Goal: Transaction & Acquisition: Download file/media

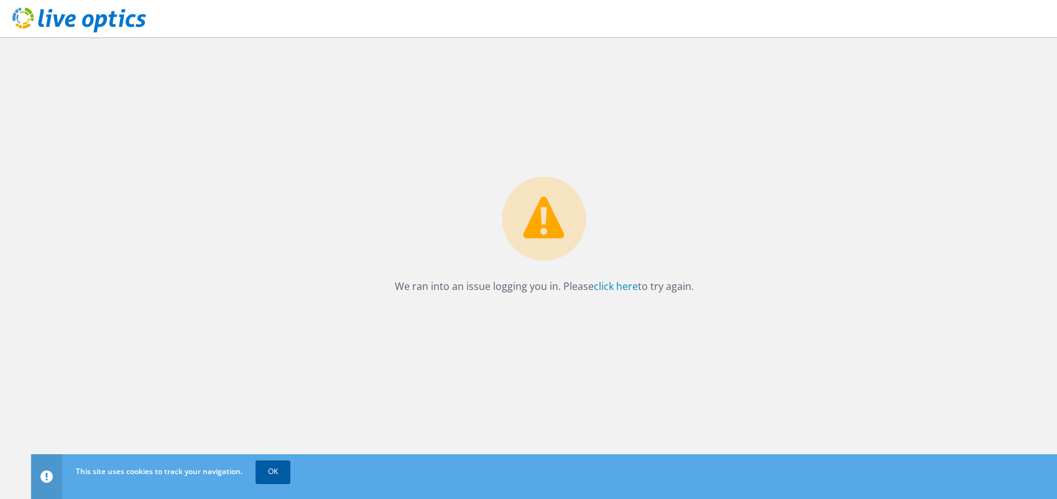
click at [279, 474] on link "OK" at bounding box center [273, 471] width 35 height 22
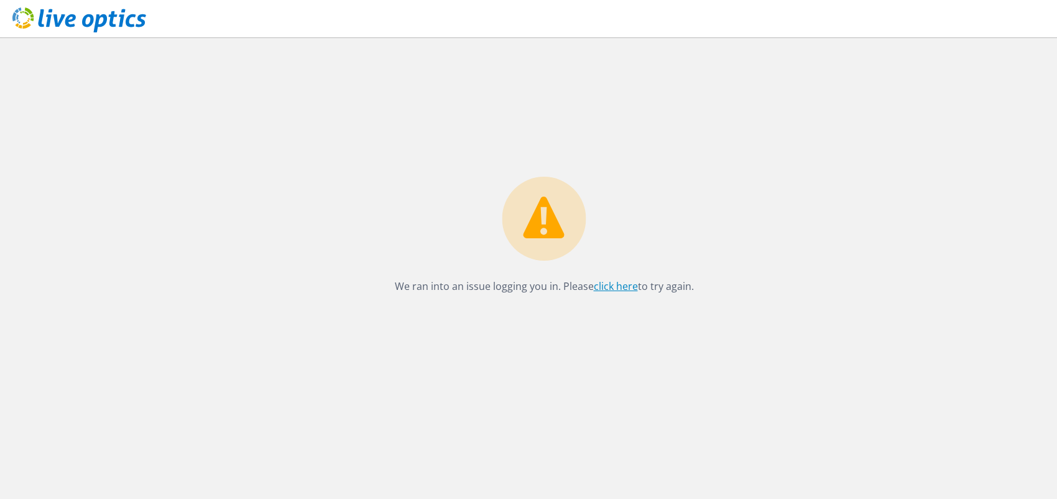
click at [611, 291] on link "click here" at bounding box center [616, 286] width 44 height 14
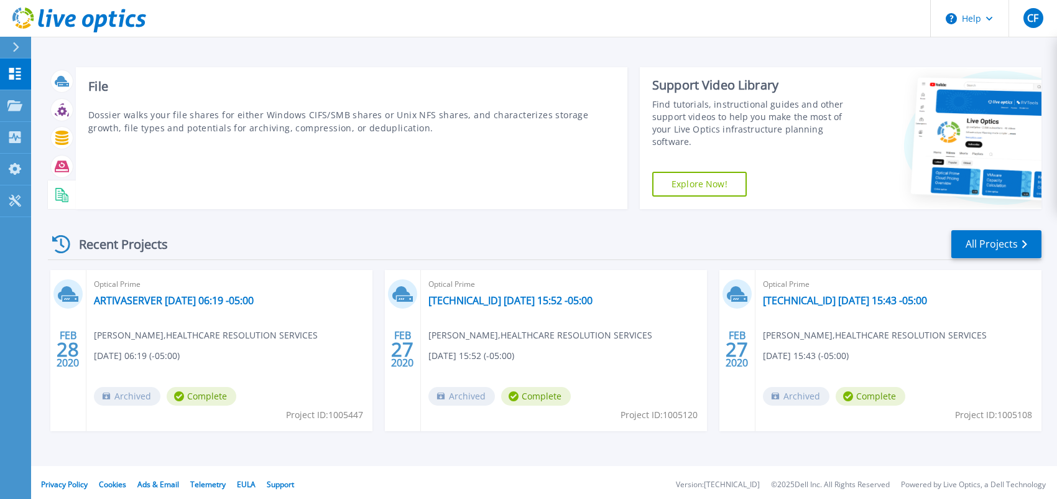
click at [301, 165] on div "File Dossier walks your file shares for either Windows CIFS/SMB shares or Unix …" at bounding box center [352, 138] width 552 height 142
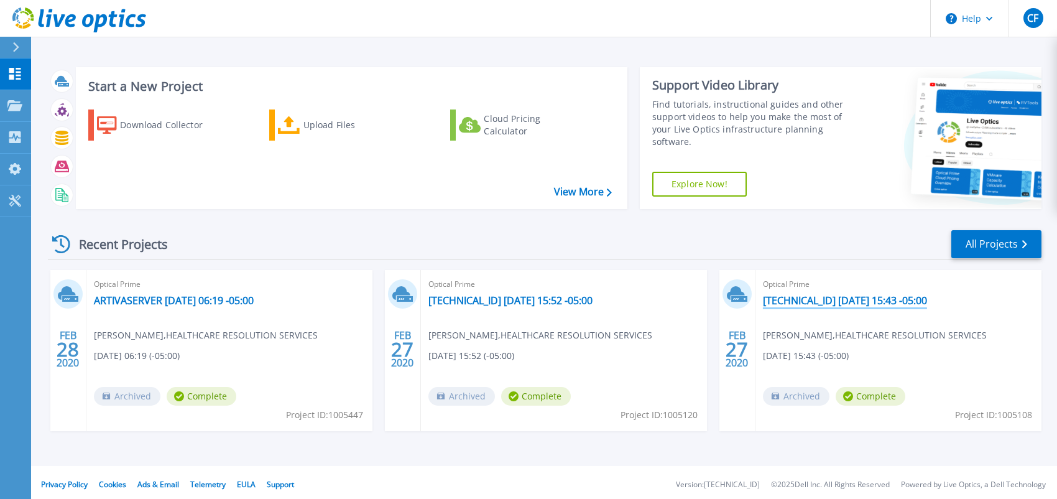
click at [854, 302] on link "[TECHNICAL_ID] [DATE] 15:43 -05:00" at bounding box center [845, 300] width 164 height 12
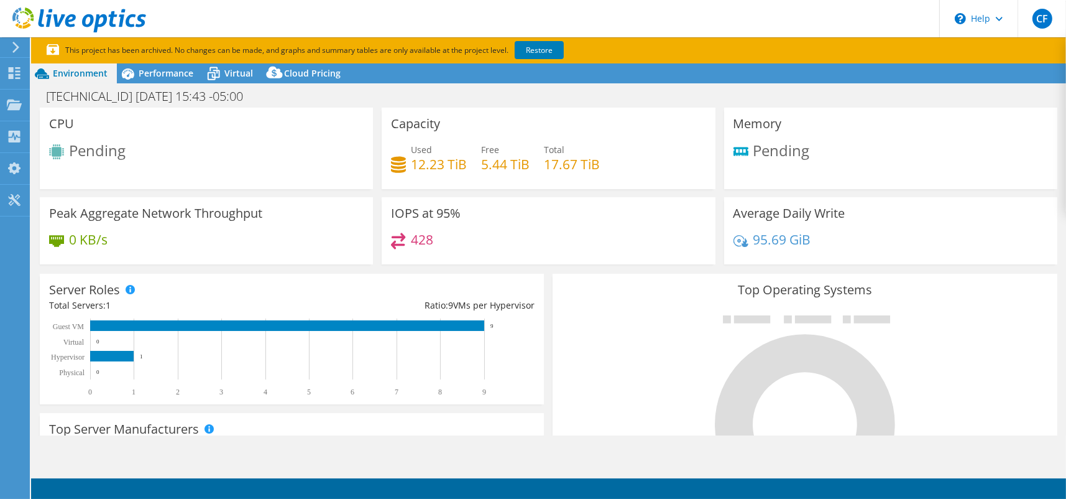
select select "USD"
click at [59, 78] on div "Dashboard" at bounding box center [58, 73] width 58 height 31
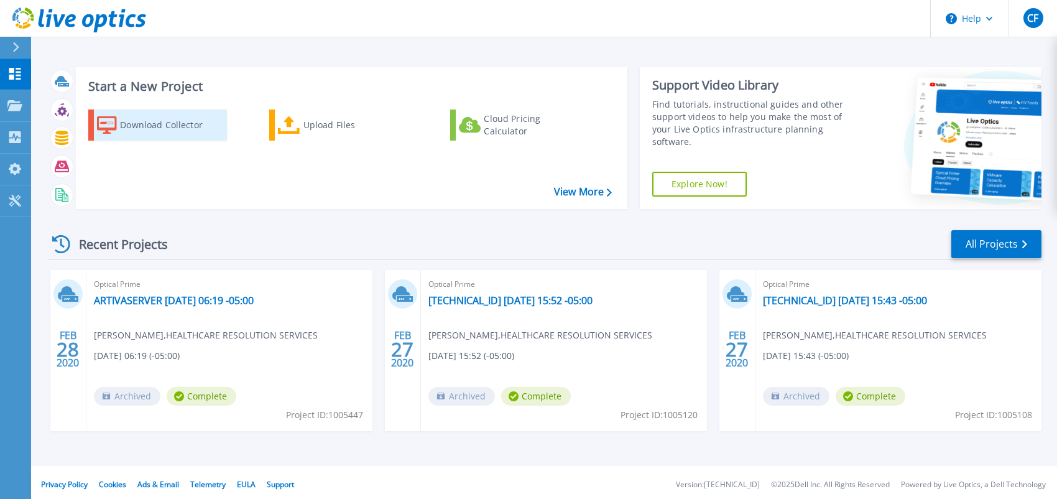
click at [176, 136] on div "Download Collector" at bounding box center [169, 125] width 99 height 25
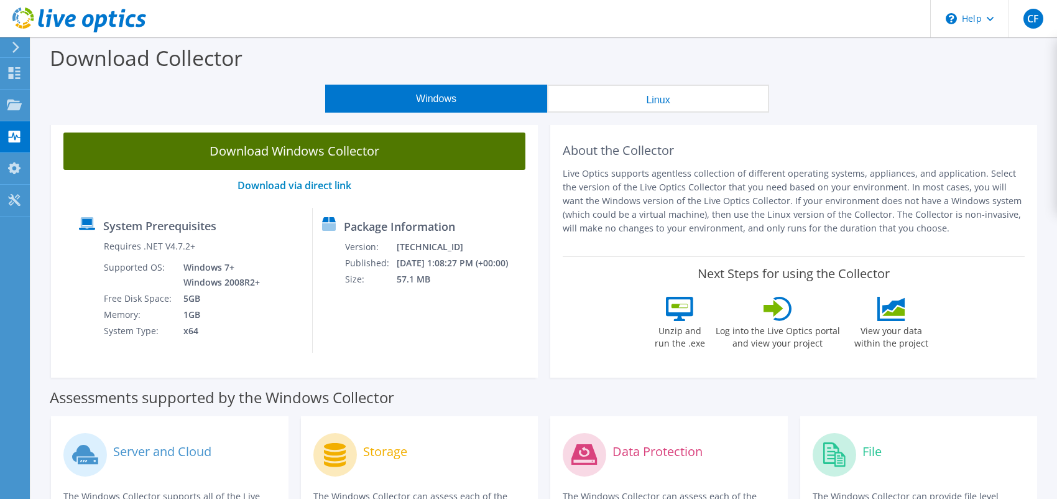
click at [294, 150] on link "Download Windows Collector" at bounding box center [294, 150] width 462 height 37
